Goal: Task Accomplishment & Management: Manage account settings

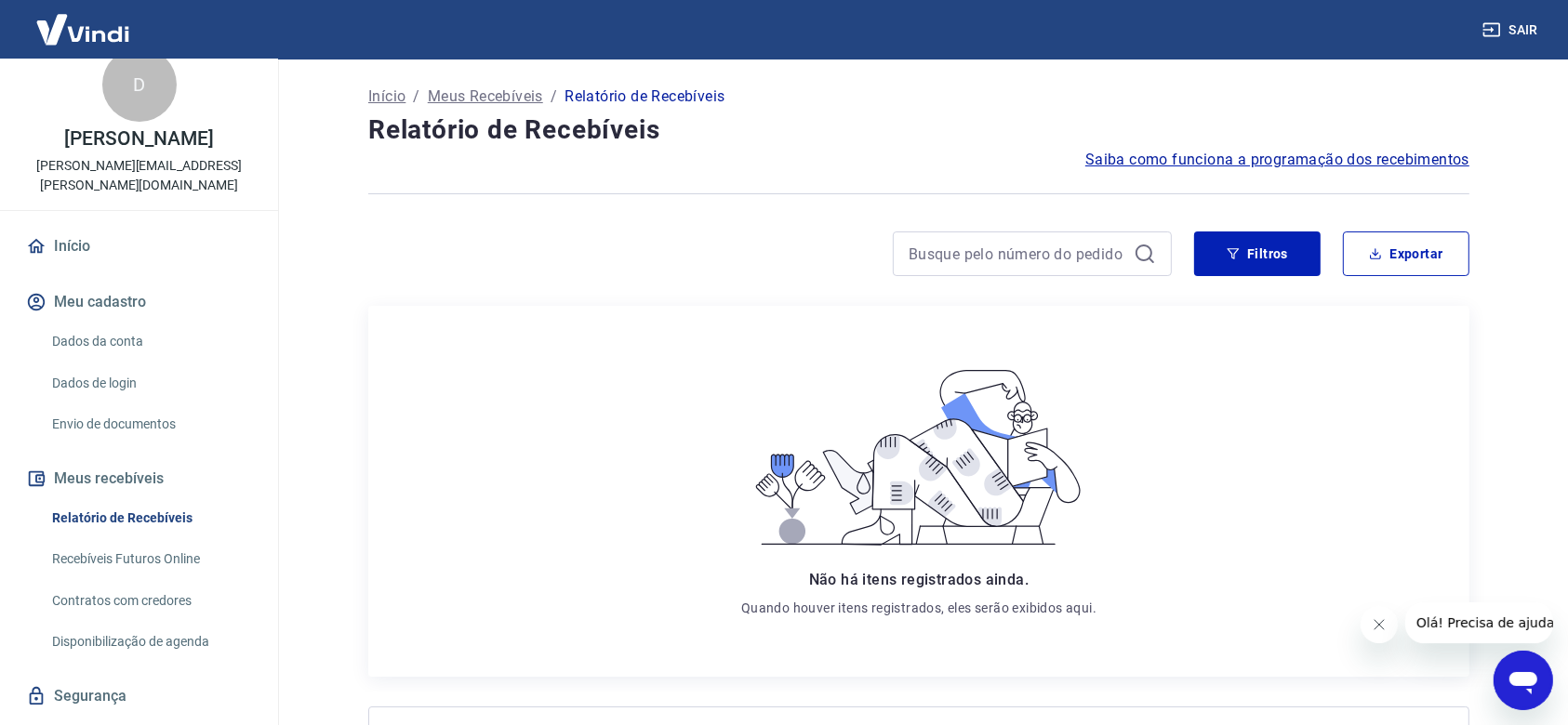
scroll to position [53, 0]
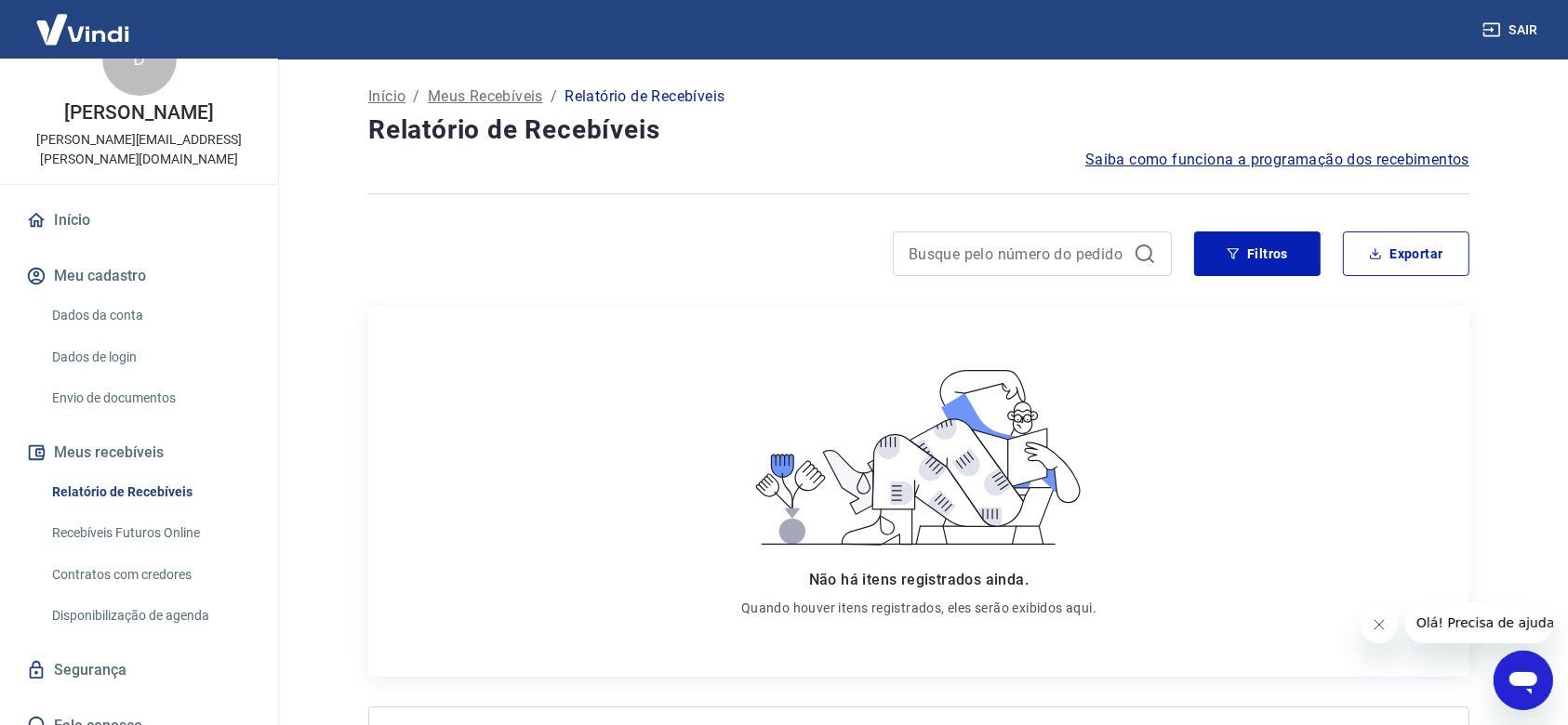
click at [131, 515] on link "Recebíveis Futuros Online" at bounding box center [150, 533] width 211 height 38
click at [141, 556] on link "Contratos com credores" at bounding box center [150, 575] width 211 height 38
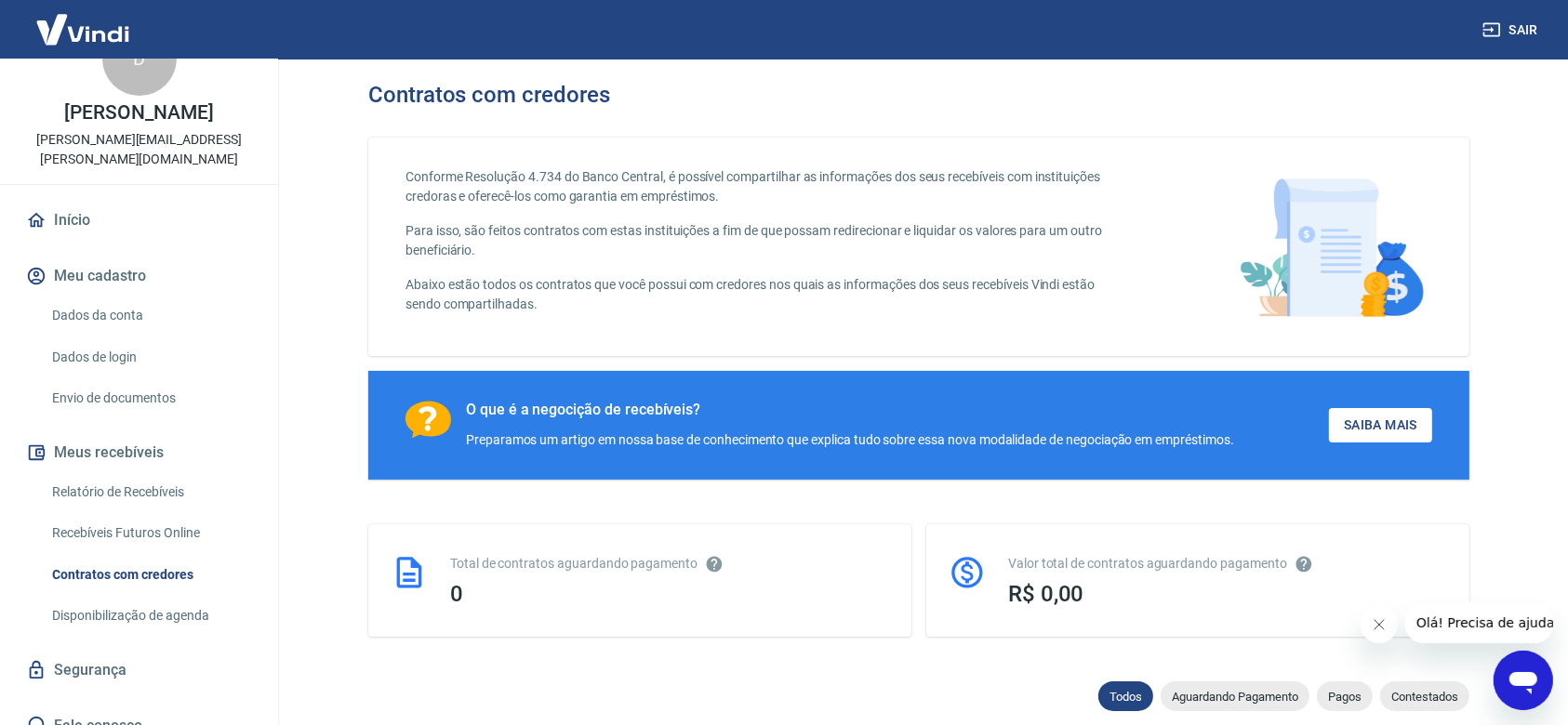
scroll to position [124, 0]
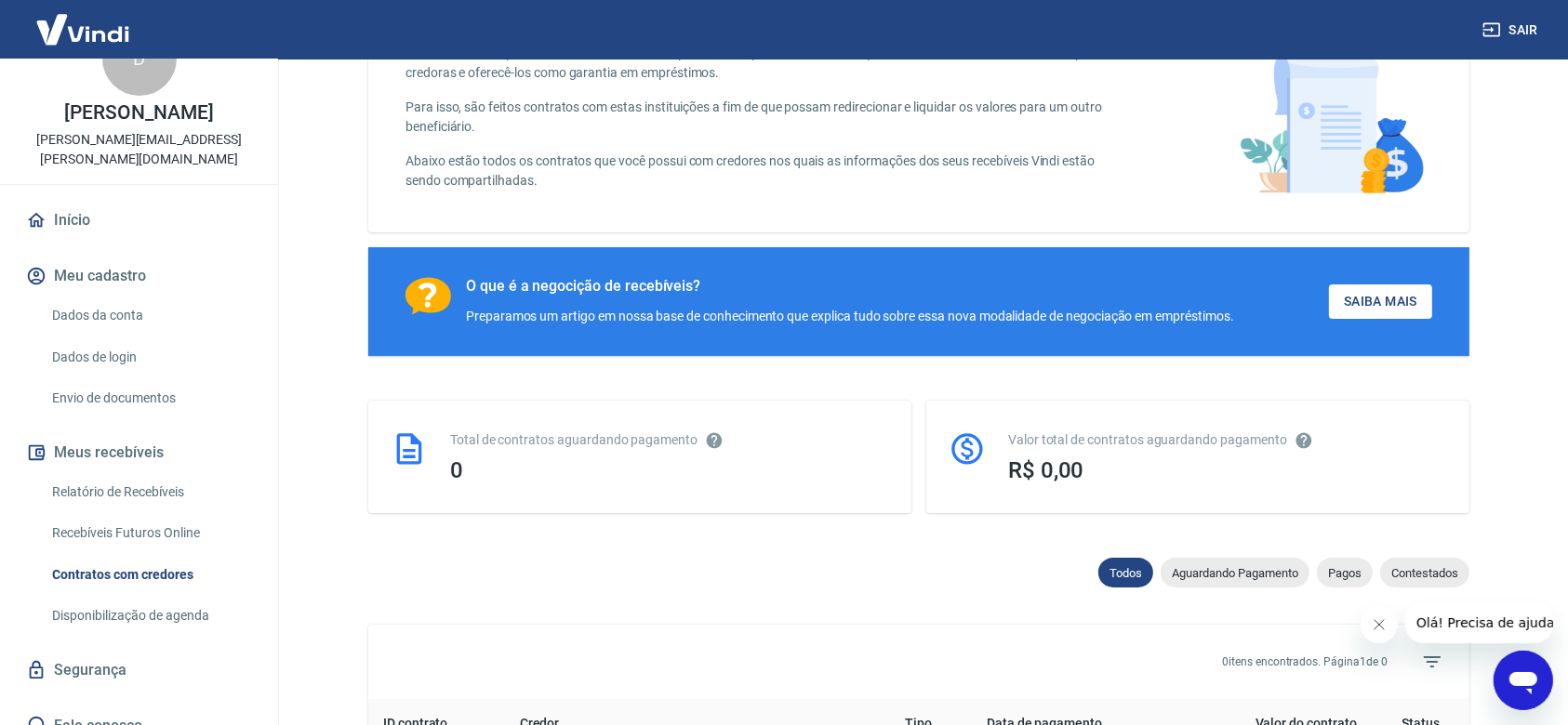
click at [172, 598] on link "Disponibilização de agenda" at bounding box center [150, 616] width 211 height 38
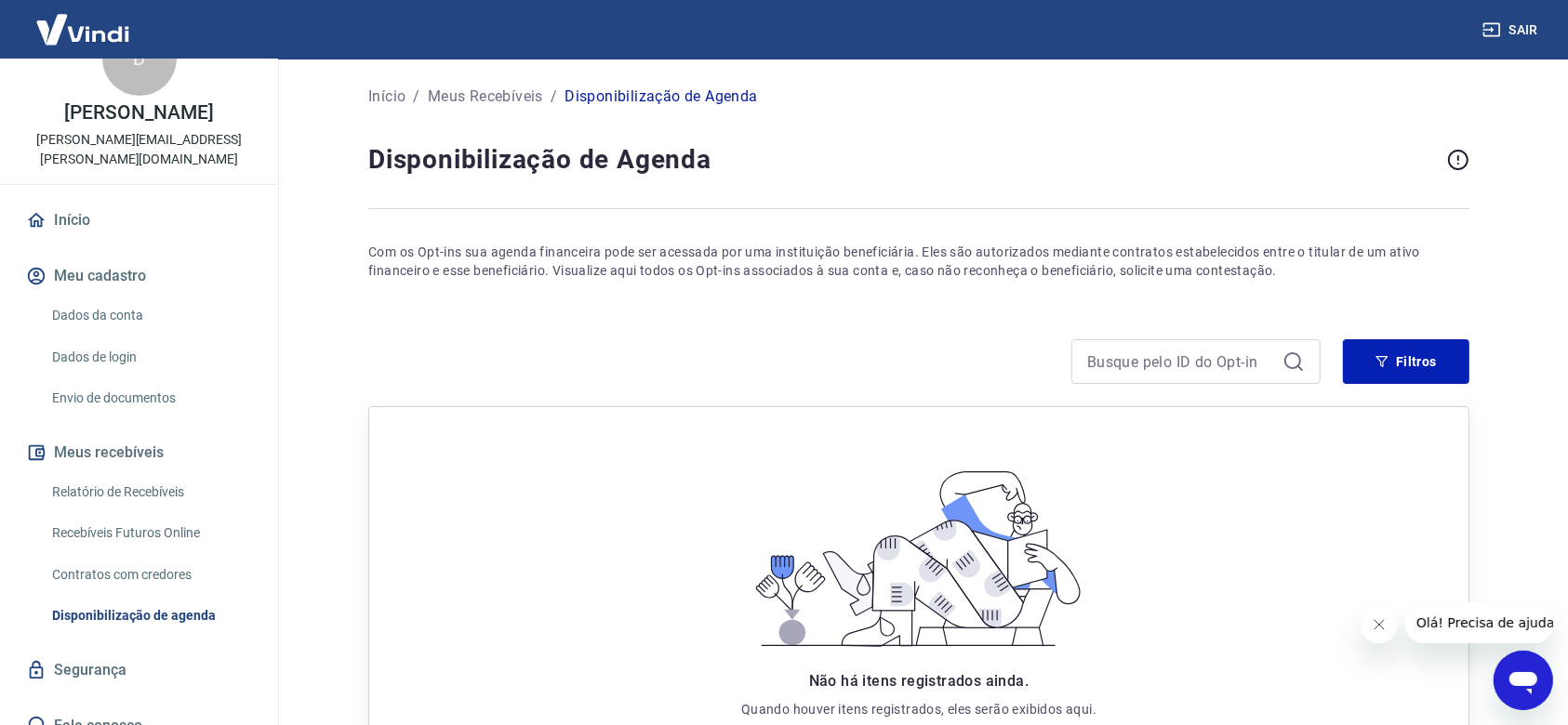
click at [158, 575] on div "Relatório de Recebíveis Recebíveis Futuros Online Contratos com credores Dispon…" at bounding box center [138, 554] width 233 height 162
click at [158, 561] on link "Contratos com credores" at bounding box center [150, 575] width 211 height 38
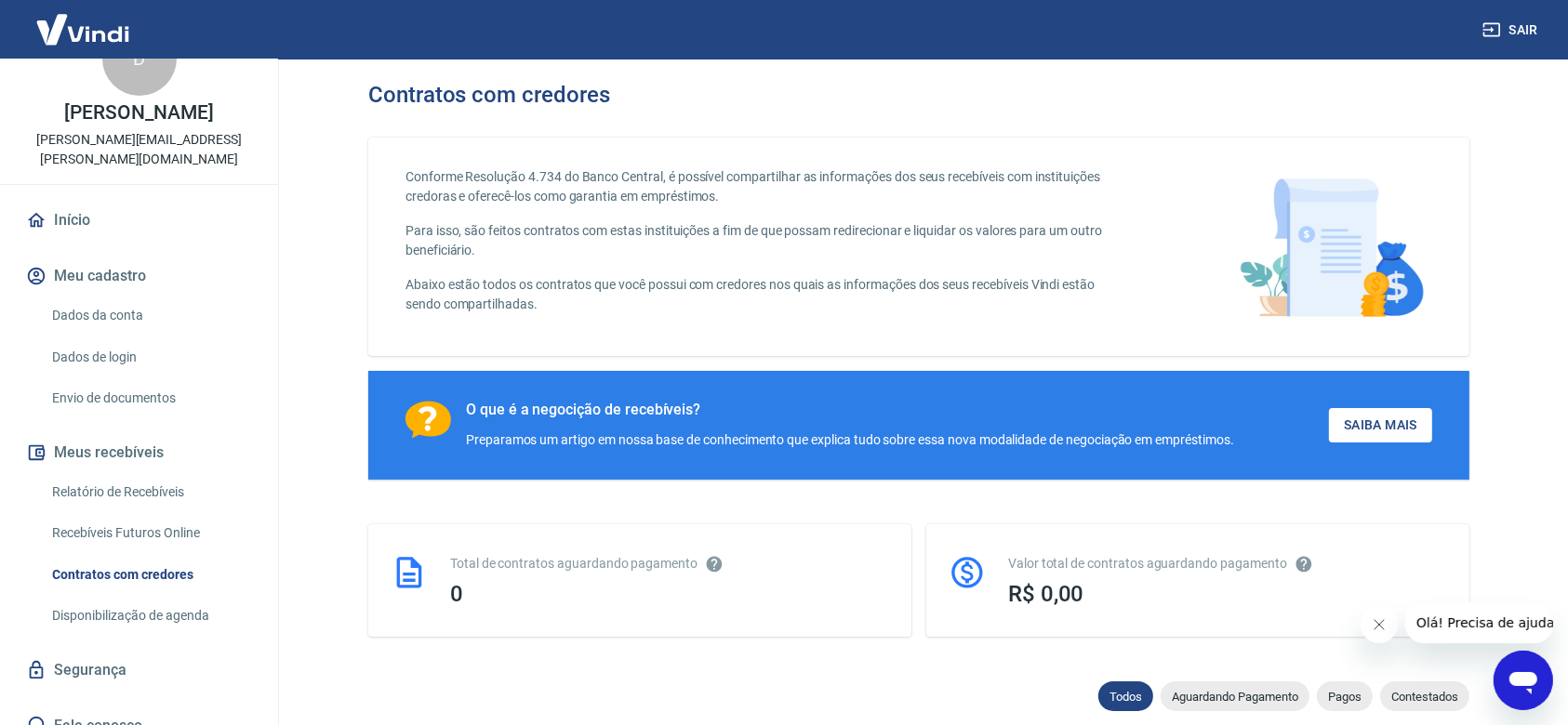
click at [76, 515] on link "Recebíveis Futuros Online" at bounding box center [150, 533] width 211 height 38
drag, startPoint x: 87, startPoint y: 487, endPoint x: 275, endPoint y: 455, distance: 190.7
click at [88, 487] on link "Relatório de Recebíveis" at bounding box center [150, 492] width 211 height 38
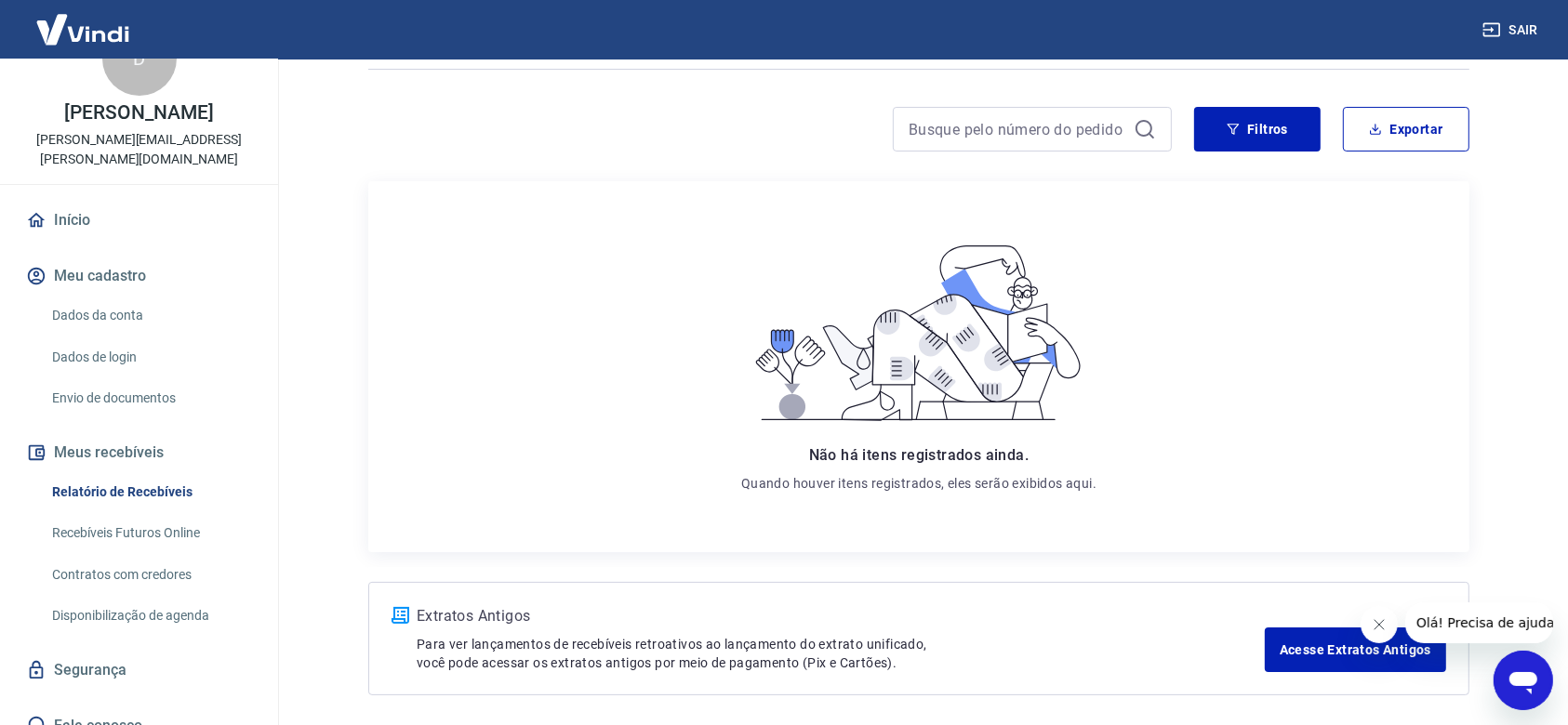
scroll to position [197, 0]
